Goal: Check status

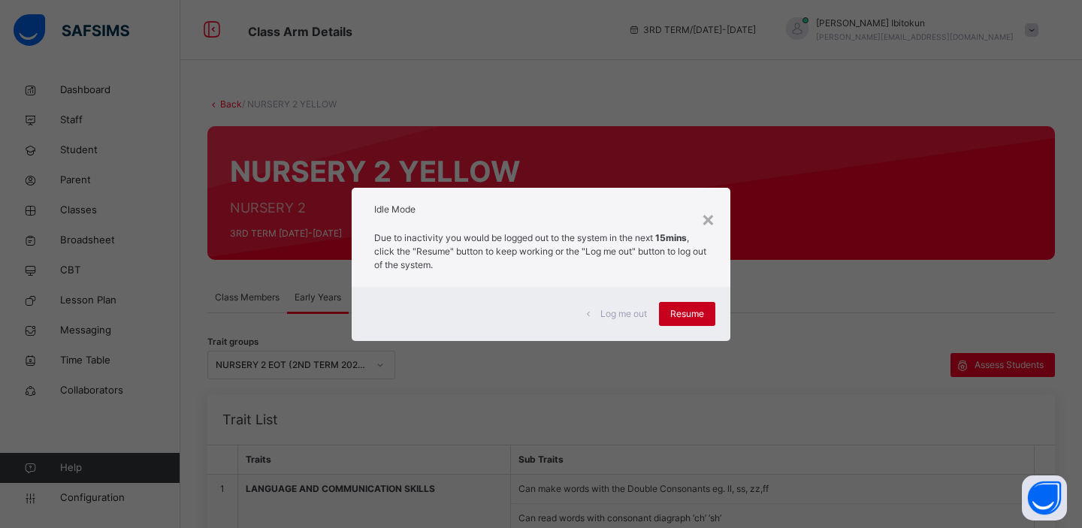
scroll to position [591, 0]
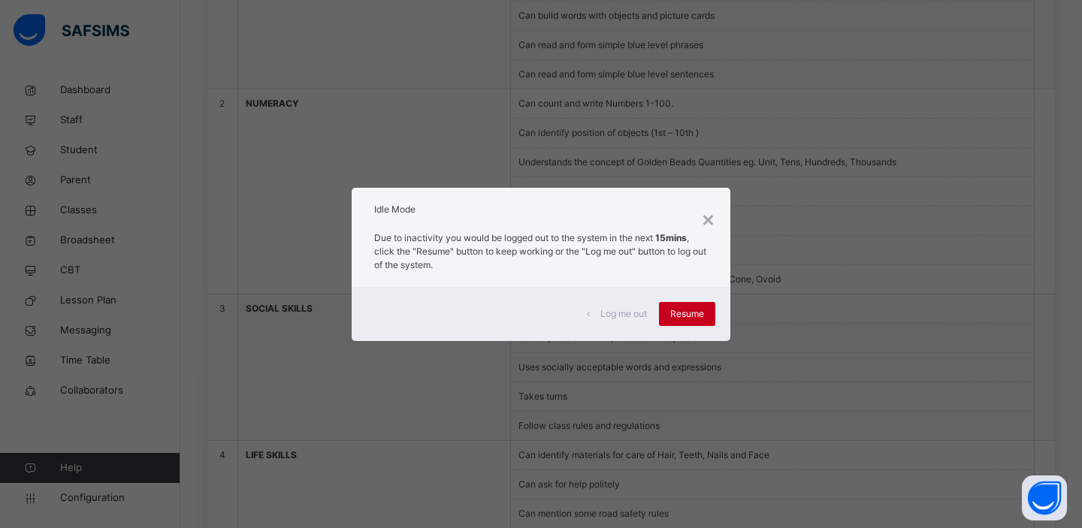
click at [689, 309] on span "Resume" at bounding box center [687, 314] width 34 height 14
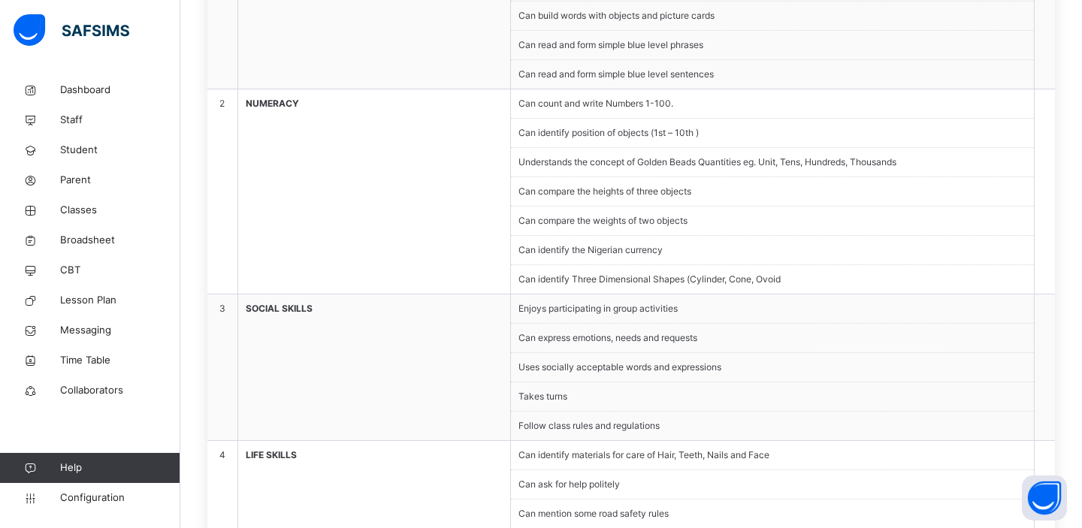
scroll to position [0, 0]
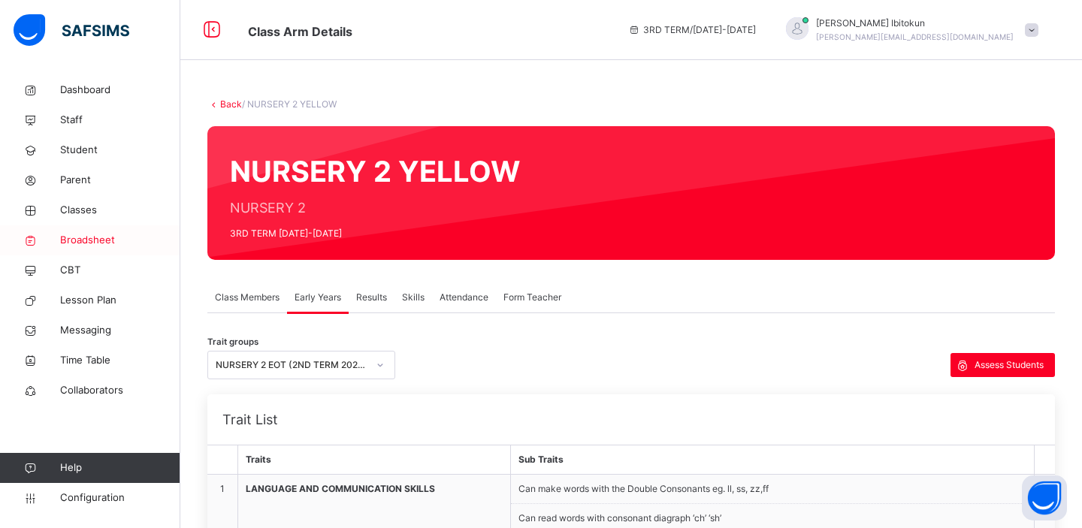
click at [102, 242] on span "Broadsheet" at bounding box center [120, 240] width 120 height 15
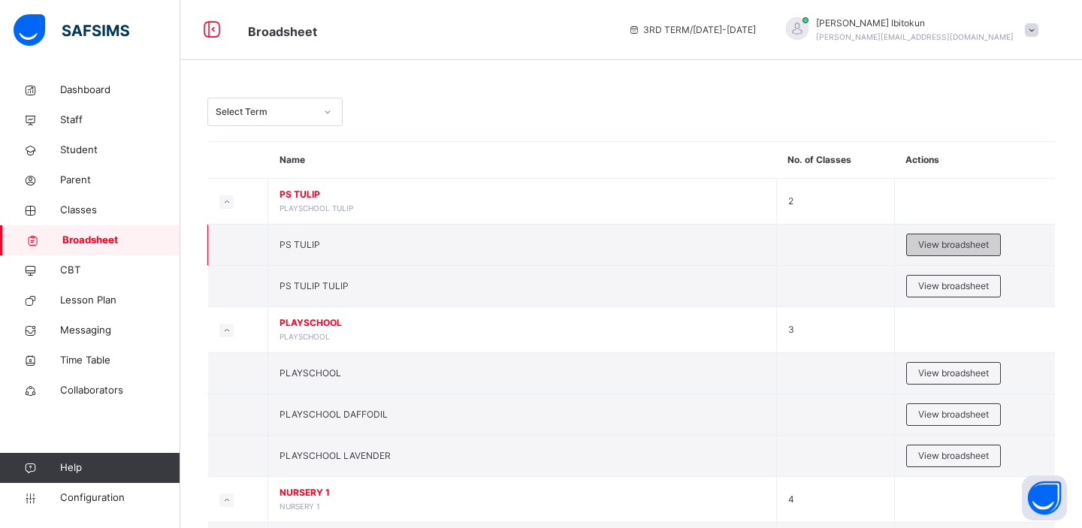
click at [922, 244] on span "View broadsheet" at bounding box center [954, 245] width 71 height 14
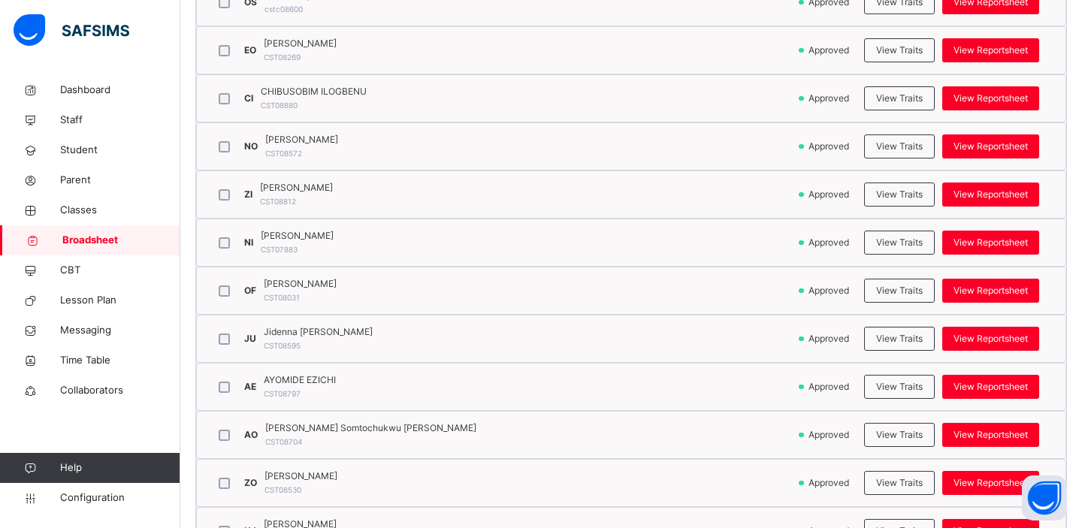
scroll to position [657, 0]
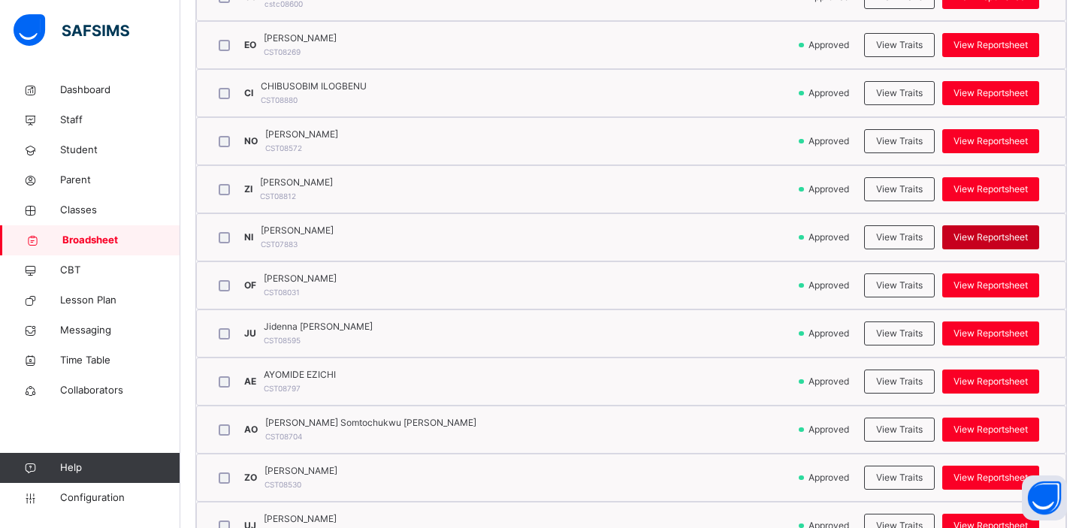
click at [991, 243] on span "View Reportsheet" at bounding box center [991, 238] width 74 height 14
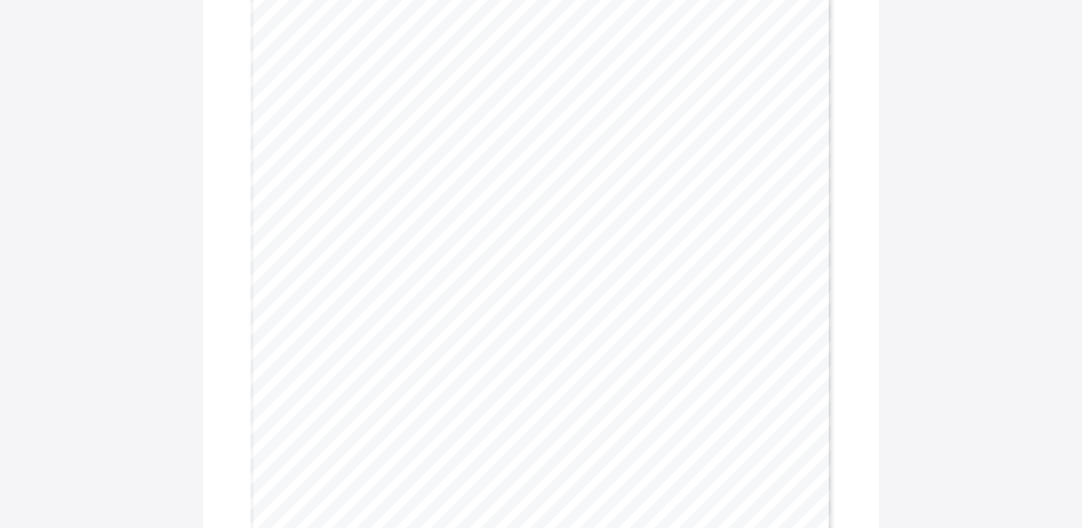
scroll to position [1955, 0]
